Goal: Task Accomplishment & Management: Use online tool/utility

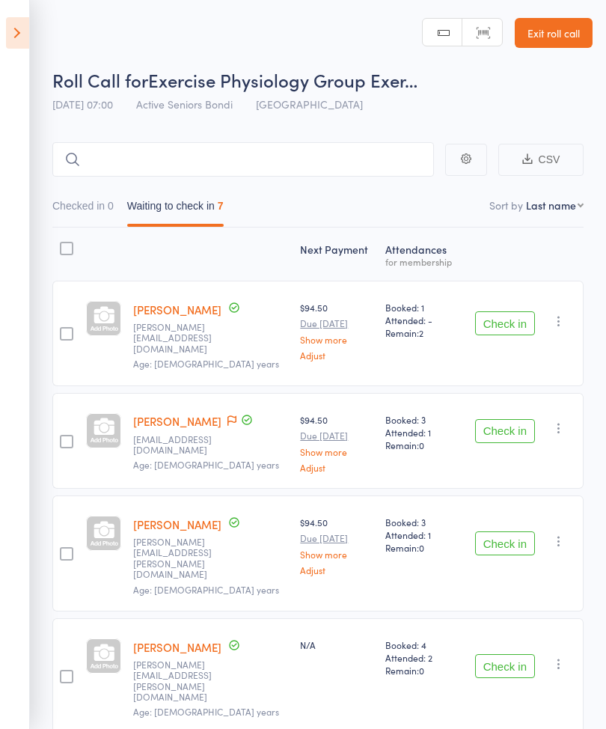
click at [9, 40] on icon at bounding box center [17, 32] width 23 height 31
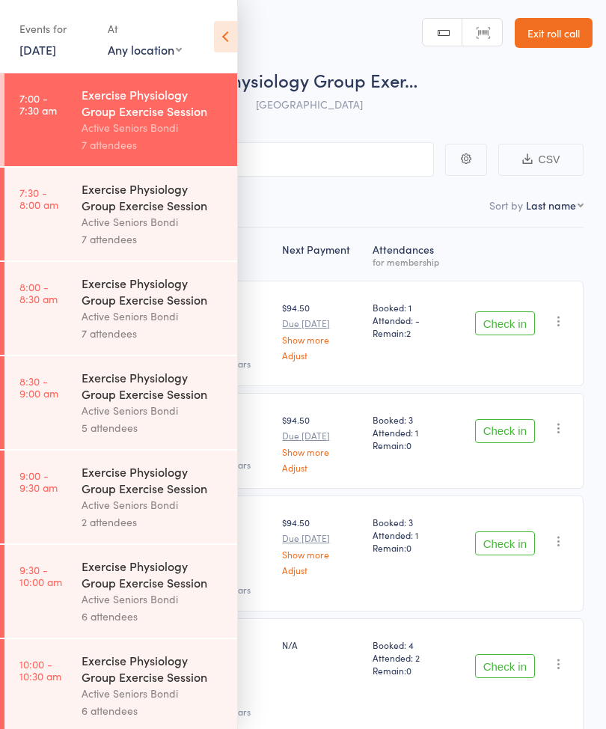
click at [146, 227] on div "Active Seniors Bondi" at bounding box center [153, 221] width 143 height 17
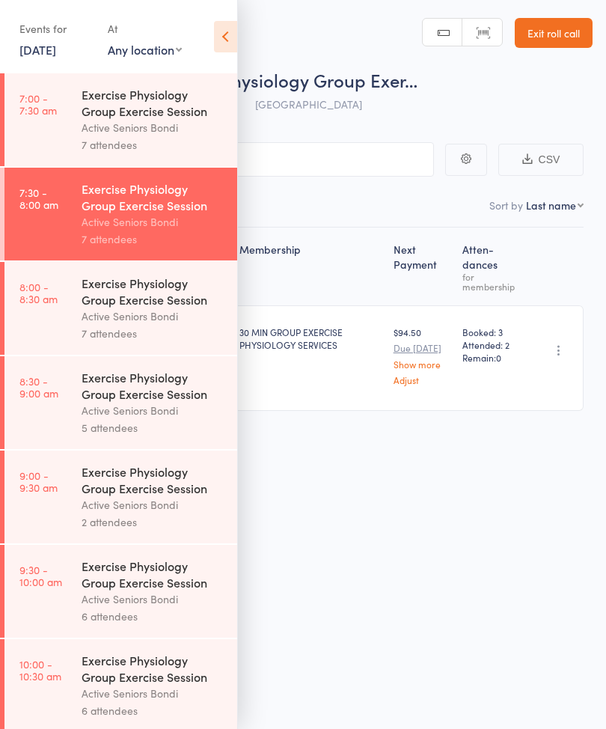
click at [230, 41] on icon at bounding box center [225, 36] width 23 height 31
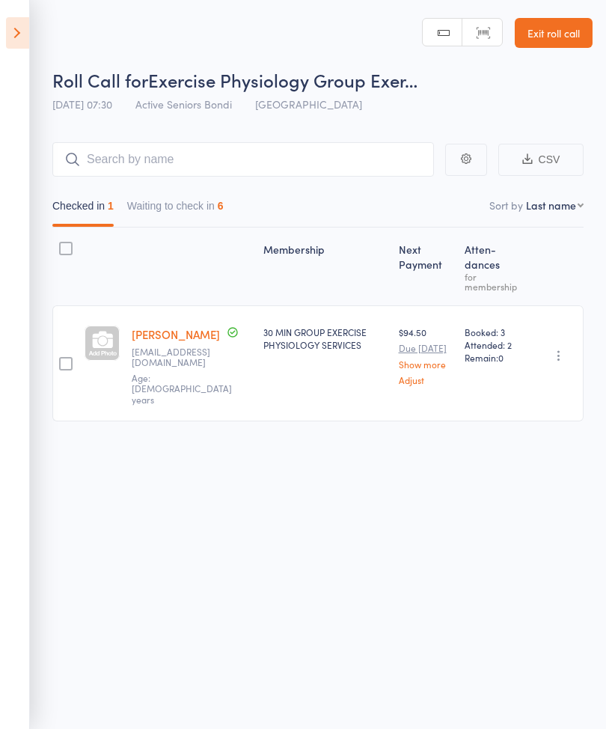
click at [200, 202] on button "Waiting to check in 6" at bounding box center [175, 209] width 97 height 34
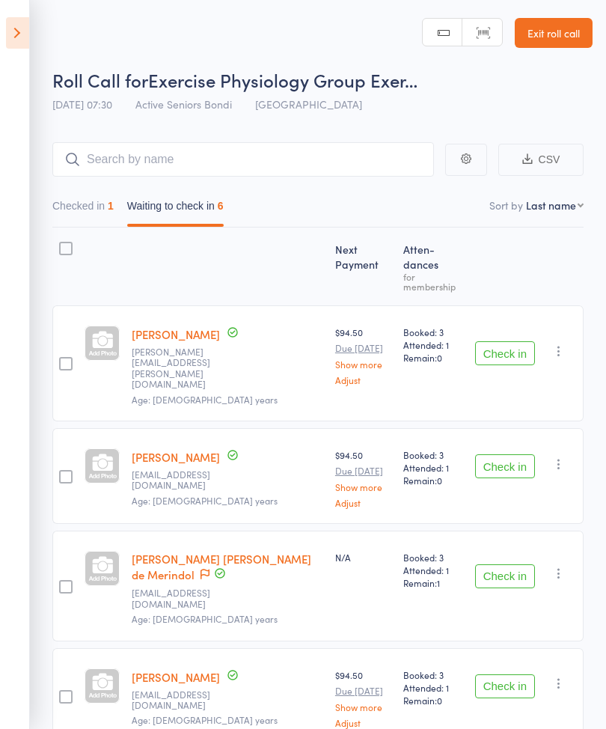
click at [513, 341] on button "Check in" at bounding box center [505, 353] width 60 height 24
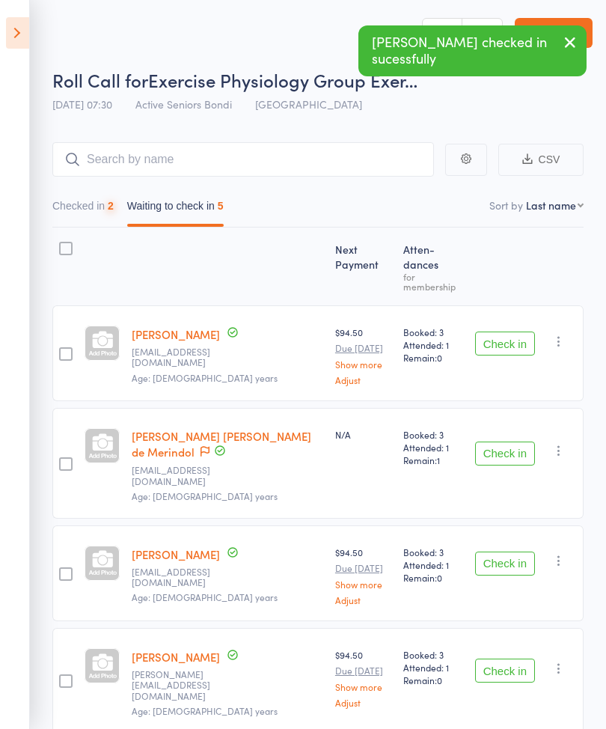
click at [513, 332] on button "Check in" at bounding box center [505, 344] width 60 height 24
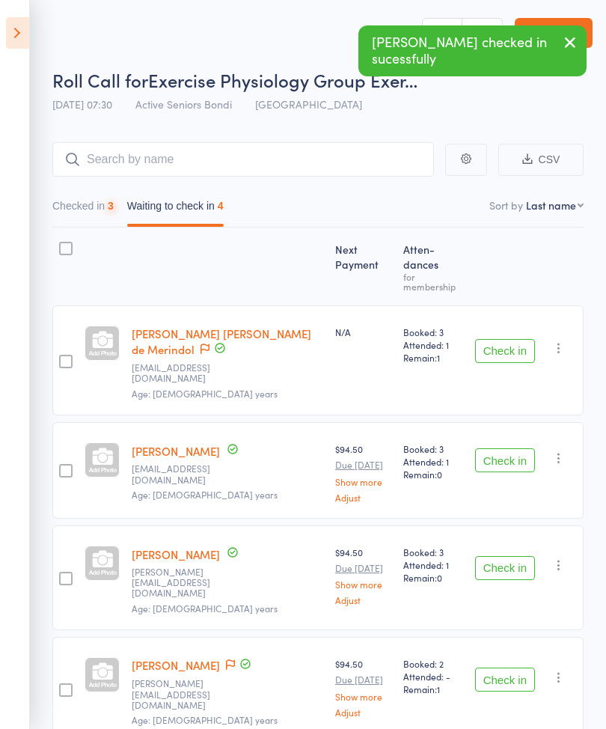
click at [507, 339] on button "Check in" at bounding box center [505, 351] width 60 height 24
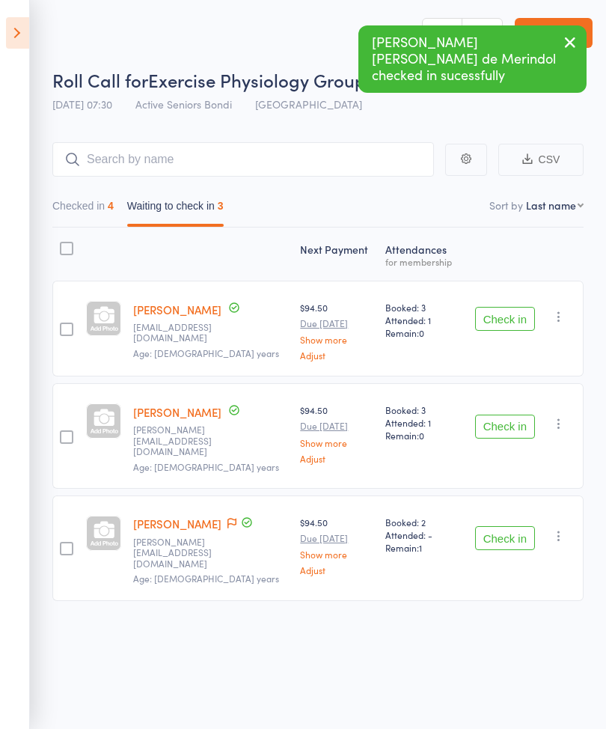
click at [504, 428] on button "Check in" at bounding box center [505, 427] width 60 height 24
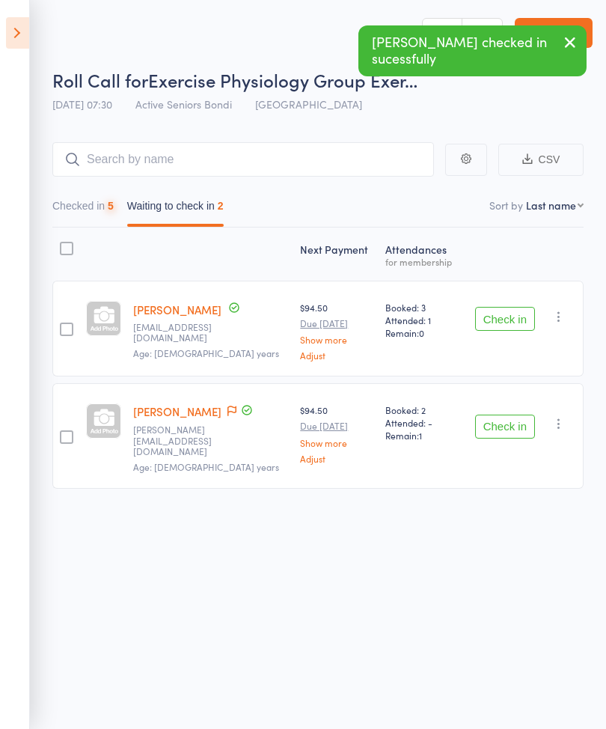
click at [516, 431] on button "Check in" at bounding box center [505, 427] width 60 height 24
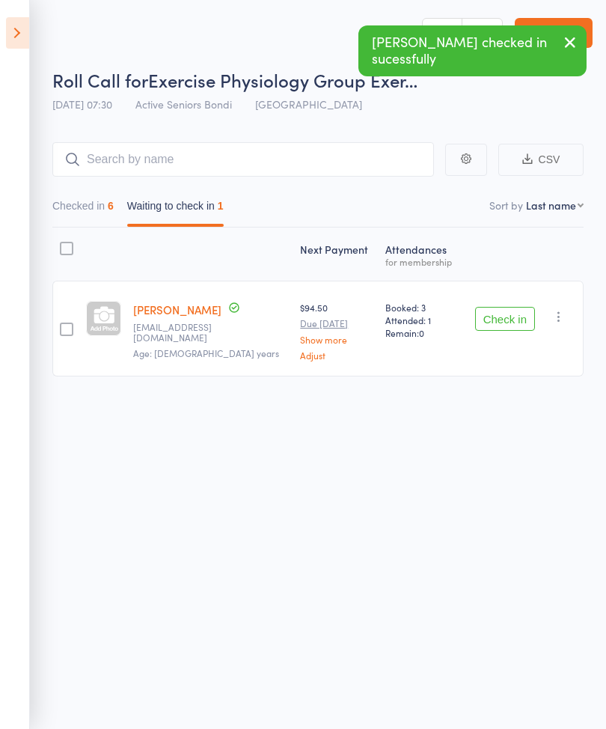
click at [23, 29] on icon at bounding box center [17, 32] width 23 height 31
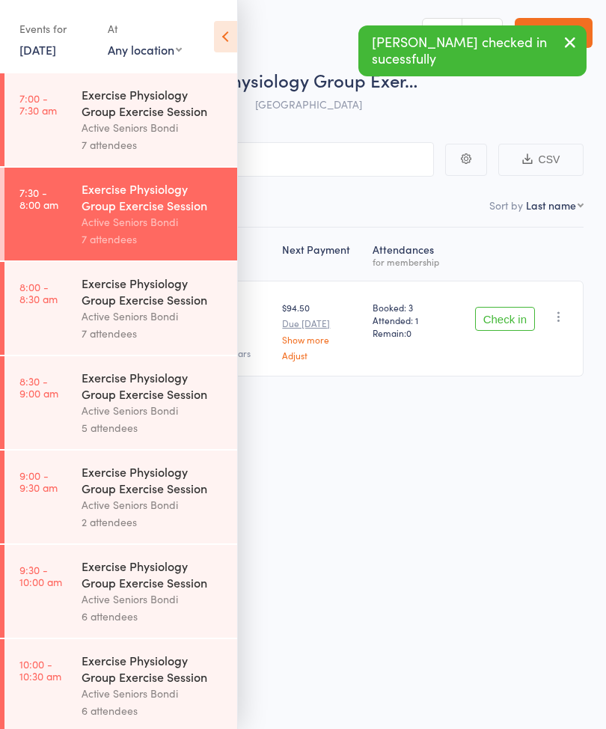
click at [130, 308] on div "Exercise Physiology Group Exercise Session" at bounding box center [153, 291] width 143 height 33
